Goal: Information Seeking & Learning: Learn about a topic

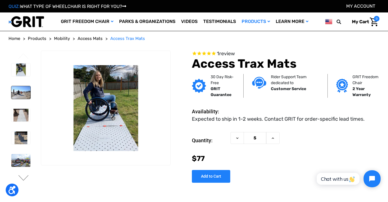
click at [20, 95] on img at bounding box center [20, 92] width 19 height 13
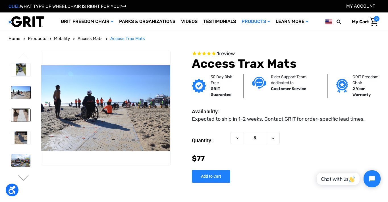
click at [21, 114] on img at bounding box center [20, 115] width 19 height 13
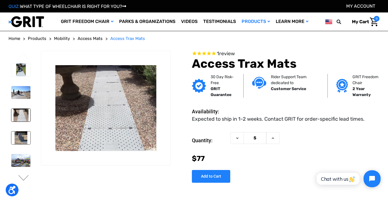
click at [20, 136] on img at bounding box center [20, 138] width 19 height 13
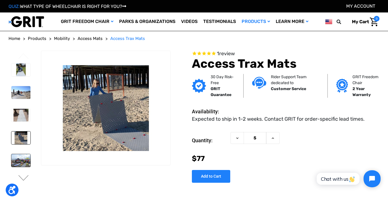
click at [23, 164] on img at bounding box center [20, 160] width 19 height 13
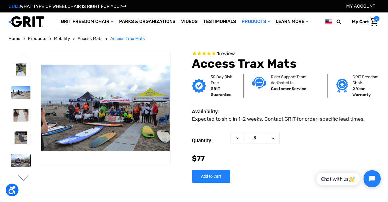
click at [24, 179] on button "Next" at bounding box center [24, 178] width 12 height 7
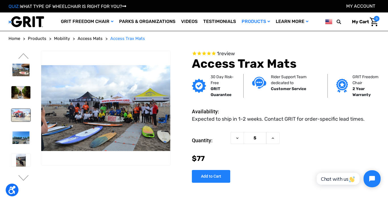
click at [19, 116] on img at bounding box center [20, 115] width 19 height 13
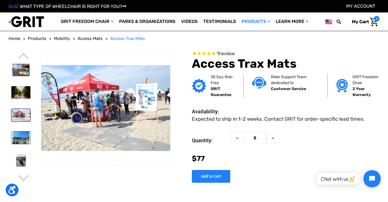
click at [19, 137] on img at bounding box center [20, 138] width 19 height 13
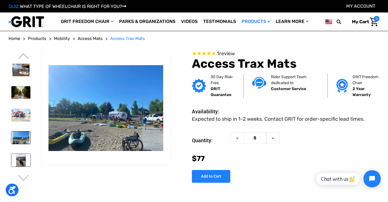
click at [20, 160] on img at bounding box center [20, 160] width 19 height 13
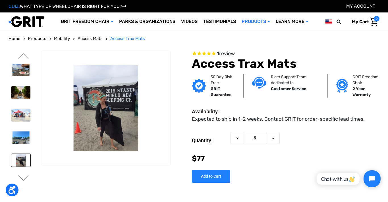
click at [23, 178] on button "Next" at bounding box center [24, 178] width 12 height 7
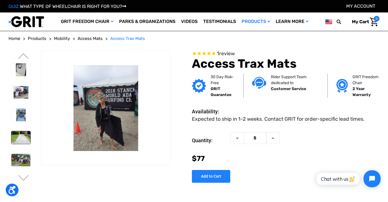
click at [20, 141] on img at bounding box center [20, 137] width 19 height 13
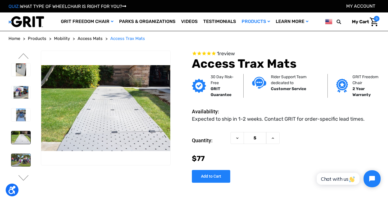
click at [23, 159] on img at bounding box center [20, 160] width 19 height 13
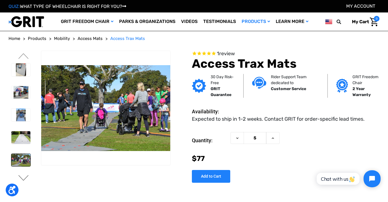
click at [23, 178] on button "Next" at bounding box center [24, 178] width 12 height 7
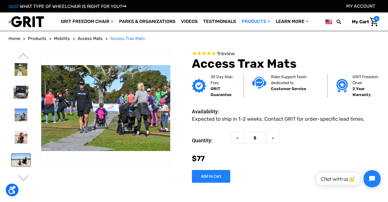
click at [19, 163] on img at bounding box center [20, 160] width 19 height 13
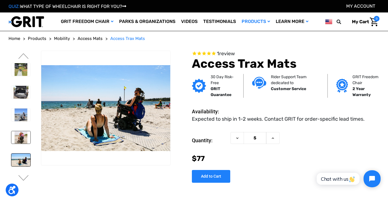
click at [20, 139] on img at bounding box center [20, 137] width 19 height 13
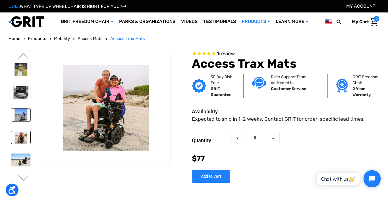
click at [22, 117] on img at bounding box center [20, 115] width 19 height 13
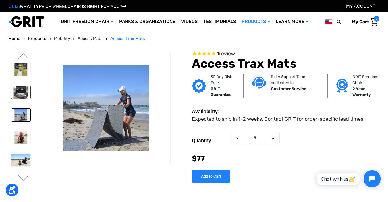
click at [21, 93] on img at bounding box center [20, 92] width 19 height 13
